Goal: Transaction & Acquisition: Purchase product/service

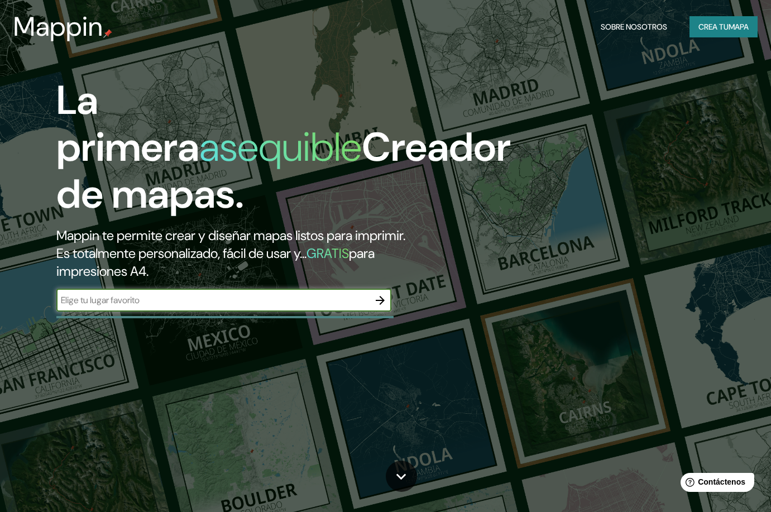
click at [264, 307] on div "​" at bounding box center [223, 300] width 335 height 22
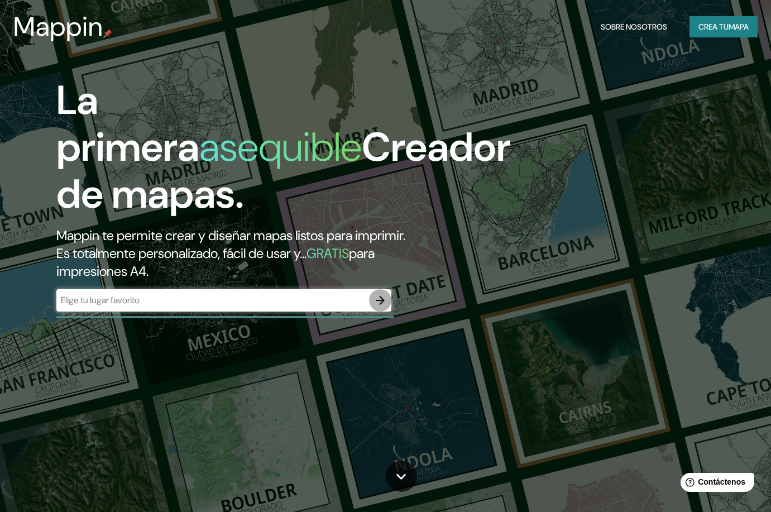
click at [377, 300] on icon "button" at bounding box center [379, 299] width 13 height 13
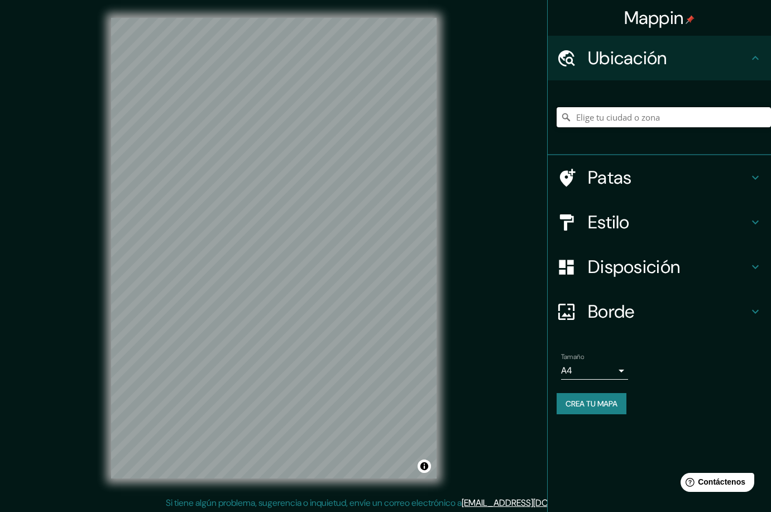
click at [604, 120] on input "Elige tu ciudad o zona" at bounding box center [663, 117] width 214 height 20
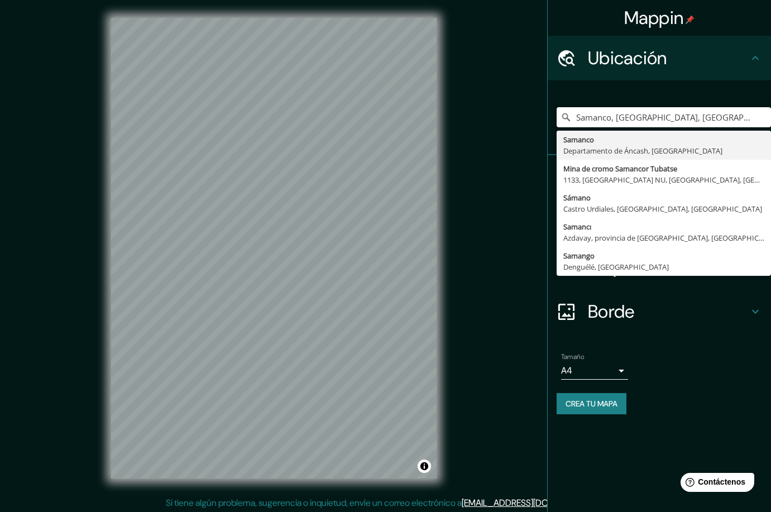
type input "Samanco, [GEOGRAPHIC_DATA], [GEOGRAPHIC_DATA]"
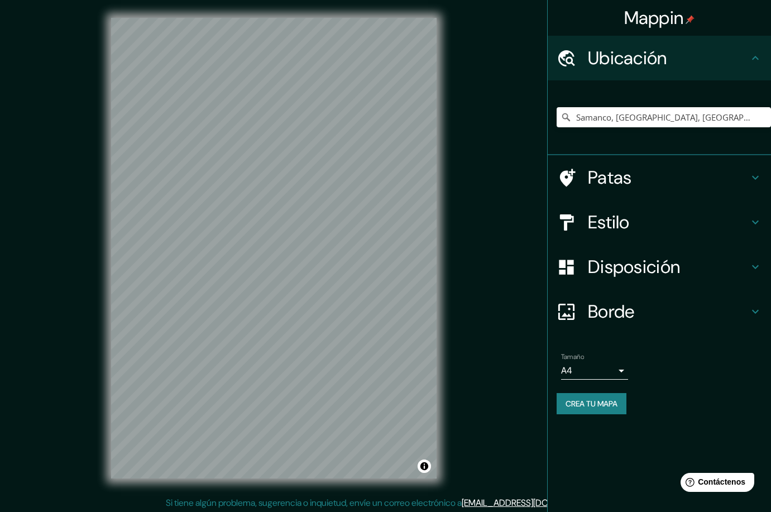
scroll to position [2, 0]
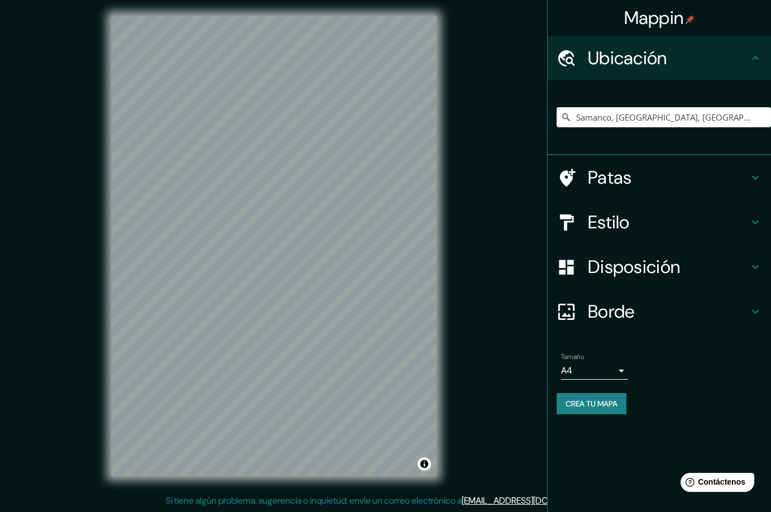
click at [621, 229] on font "Estilo" at bounding box center [609, 221] width 42 height 23
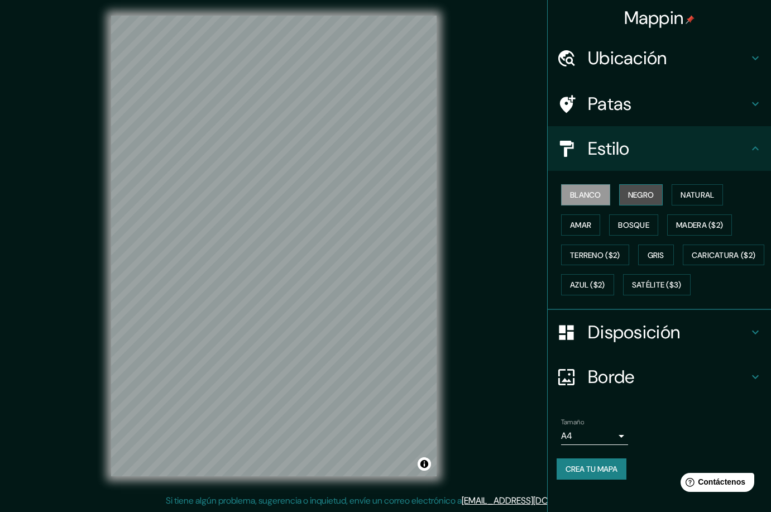
click at [628, 191] on font "Negro" at bounding box center [641, 195] width 26 height 10
click at [457, 199] on div "Mappin Ubicación Samanco, [GEOGRAPHIC_DATA], [GEOGRAPHIC_DATA] [GEOGRAPHIC_DATA…" at bounding box center [385, 255] width 771 height 514
